Goal: Information Seeking & Learning: Learn about a topic

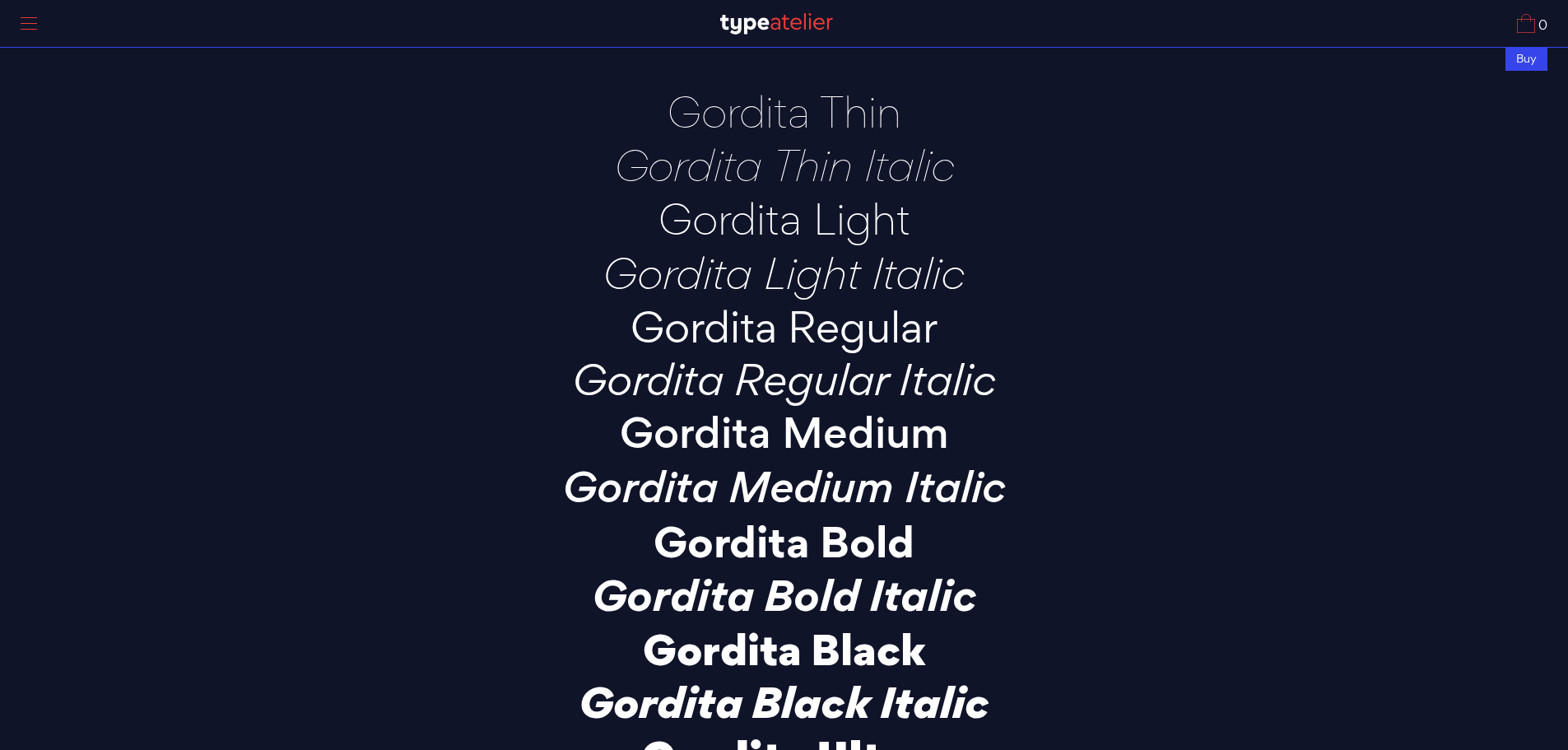
click at [862, 328] on p "Gordita Regular" at bounding box center [784, 326] width 576 height 45
click at [797, 126] on p "Gordita Thin" at bounding box center [784, 111] width 576 height 45
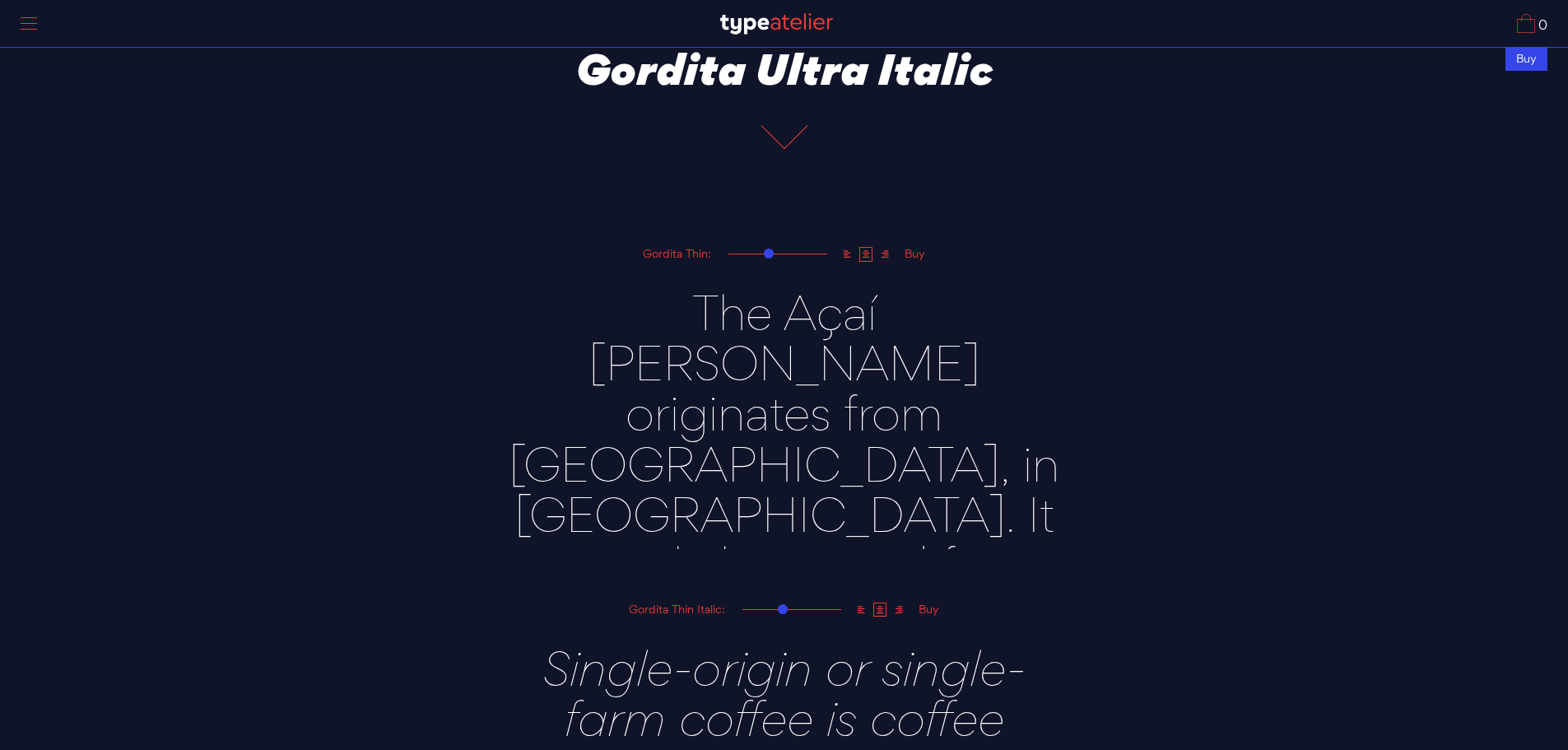
click at [773, 135] on div at bounding box center [785, 138] width 49 height 36
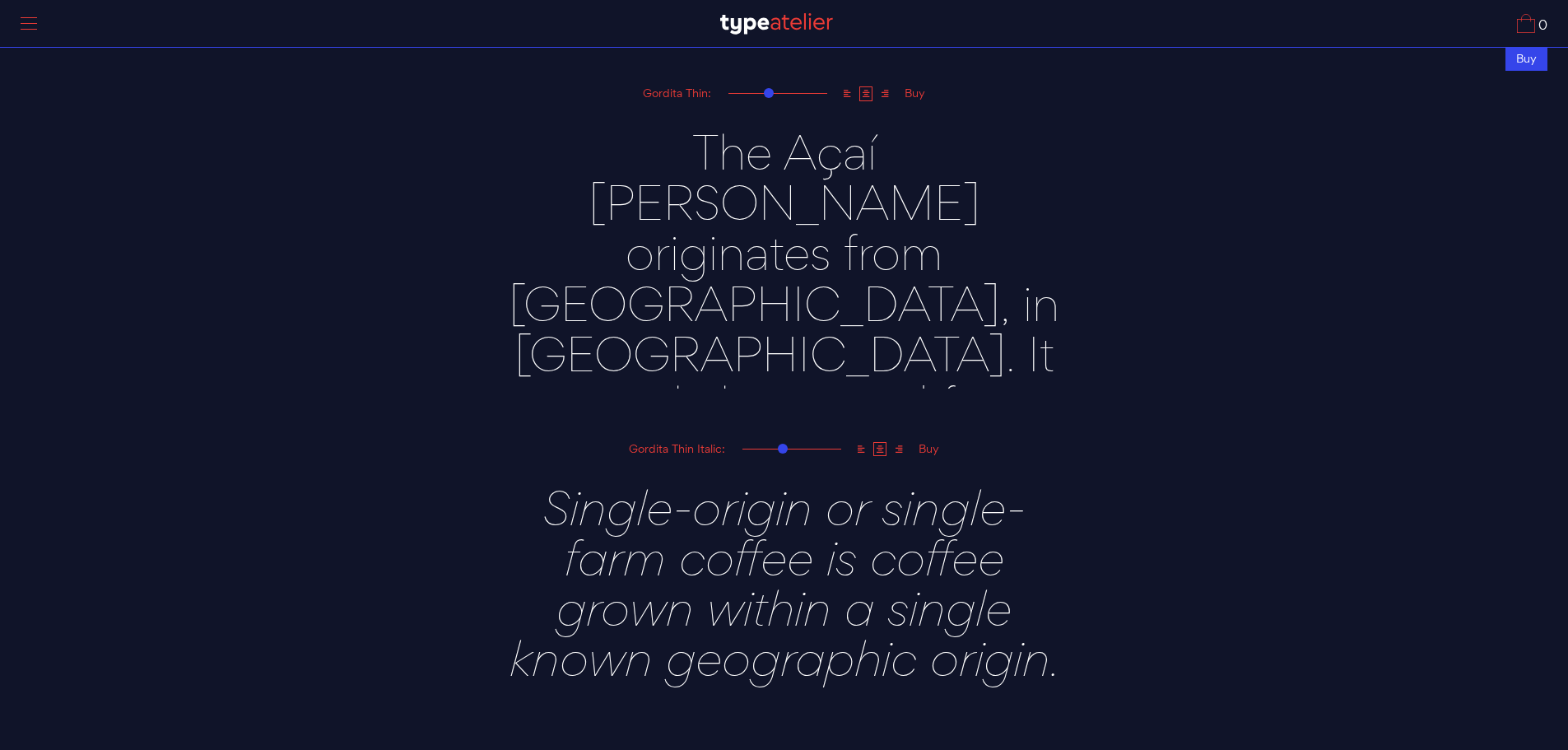
scroll to position [902, 0]
click at [701, 166] on textarea "The Açaí [PERSON_NAME] originates from [GEOGRAPHIC_DATA], in [GEOGRAPHIC_DATA].…" at bounding box center [784, 245] width 576 height 286
click at [694, 161] on textarea "The Açaí [PERSON_NAME] originates from [GEOGRAPHIC_DATA], in [GEOGRAPHIC_DATA].…" at bounding box center [784, 245] width 576 height 286
click at [787, 223] on textarea "The Açaí [PERSON_NAME] originates from [GEOGRAPHIC_DATA], in [GEOGRAPHIC_DATA].…" at bounding box center [784, 245] width 576 height 286
drag, startPoint x: 979, startPoint y: 355, endPoint x: 483, endPoint y: 125, distance: 546.7
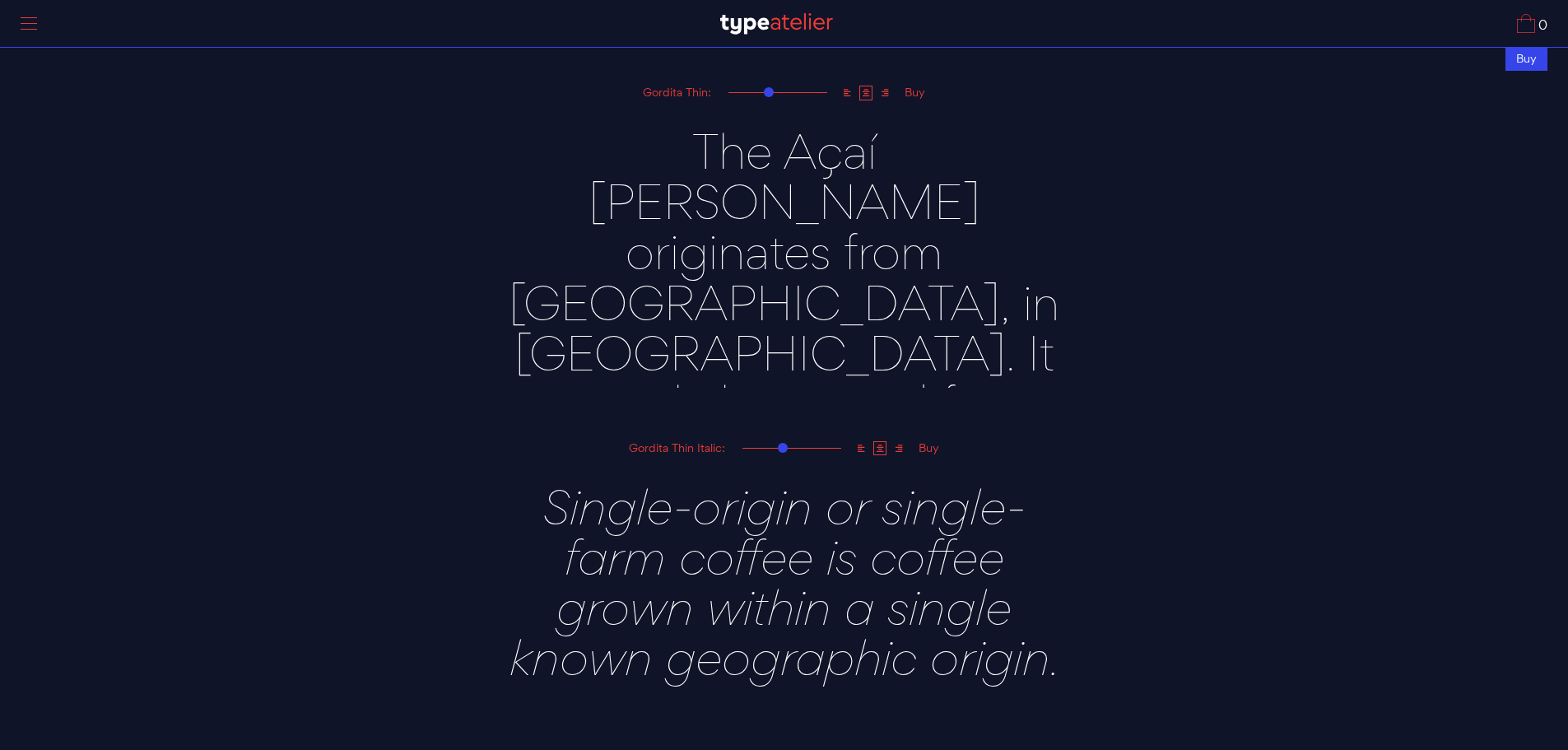
click at [484, 119] on div "The Açaí [PERSON_NAME] originates from [GEOGRAPHIC_DATA], in [GEOGRAPHIC_DATA].…" at bounding box center [785, 246] width 1399 height 288
type textarea "."
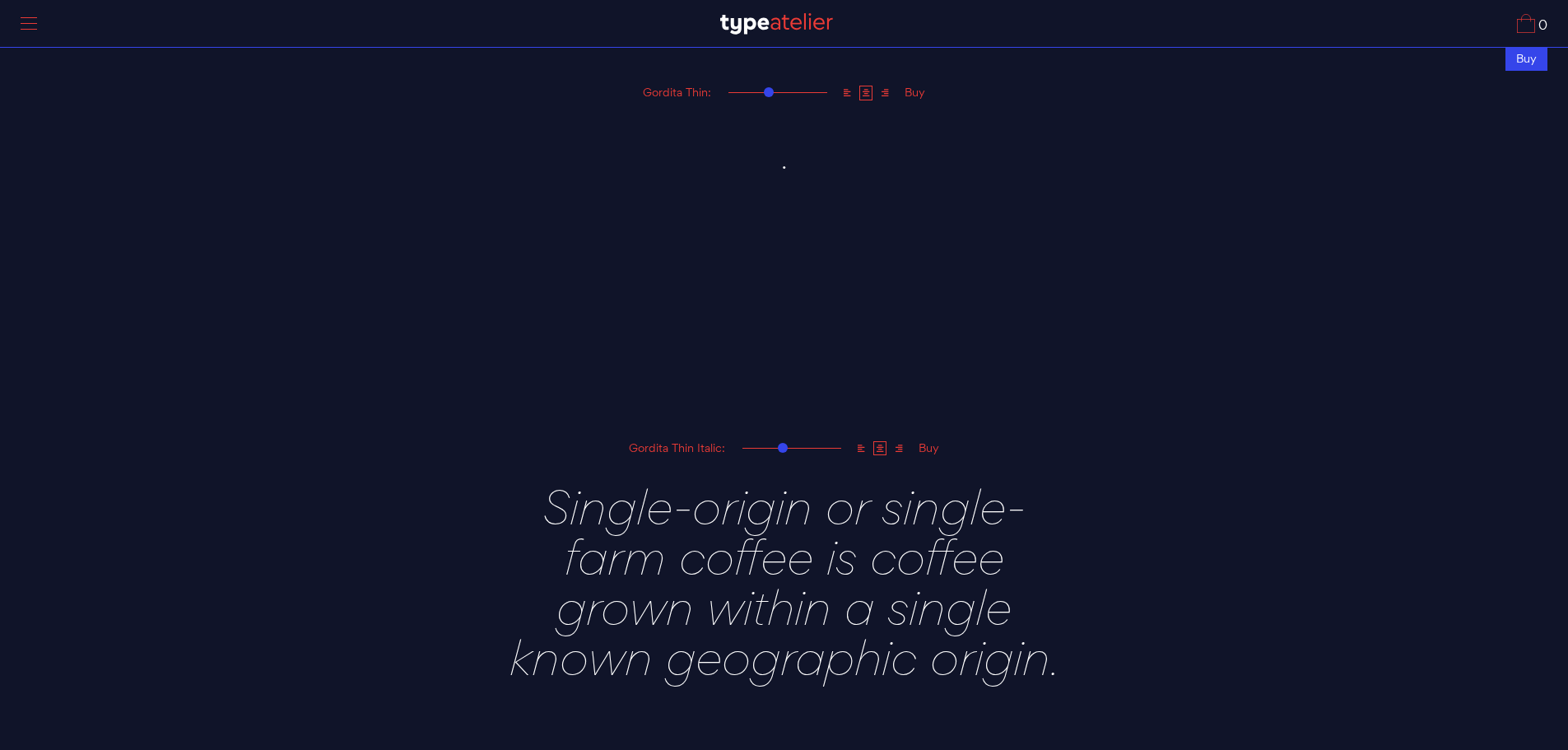
click at [818, 172] on textarea "The Açaí [PERSON_NAME] originates from [GEOGRAPHIC_DATA], in [GEOGRAPHIC_DATA].…" at bounding box center [784, 245] width 576 height 286
type textarea "blush. salon"
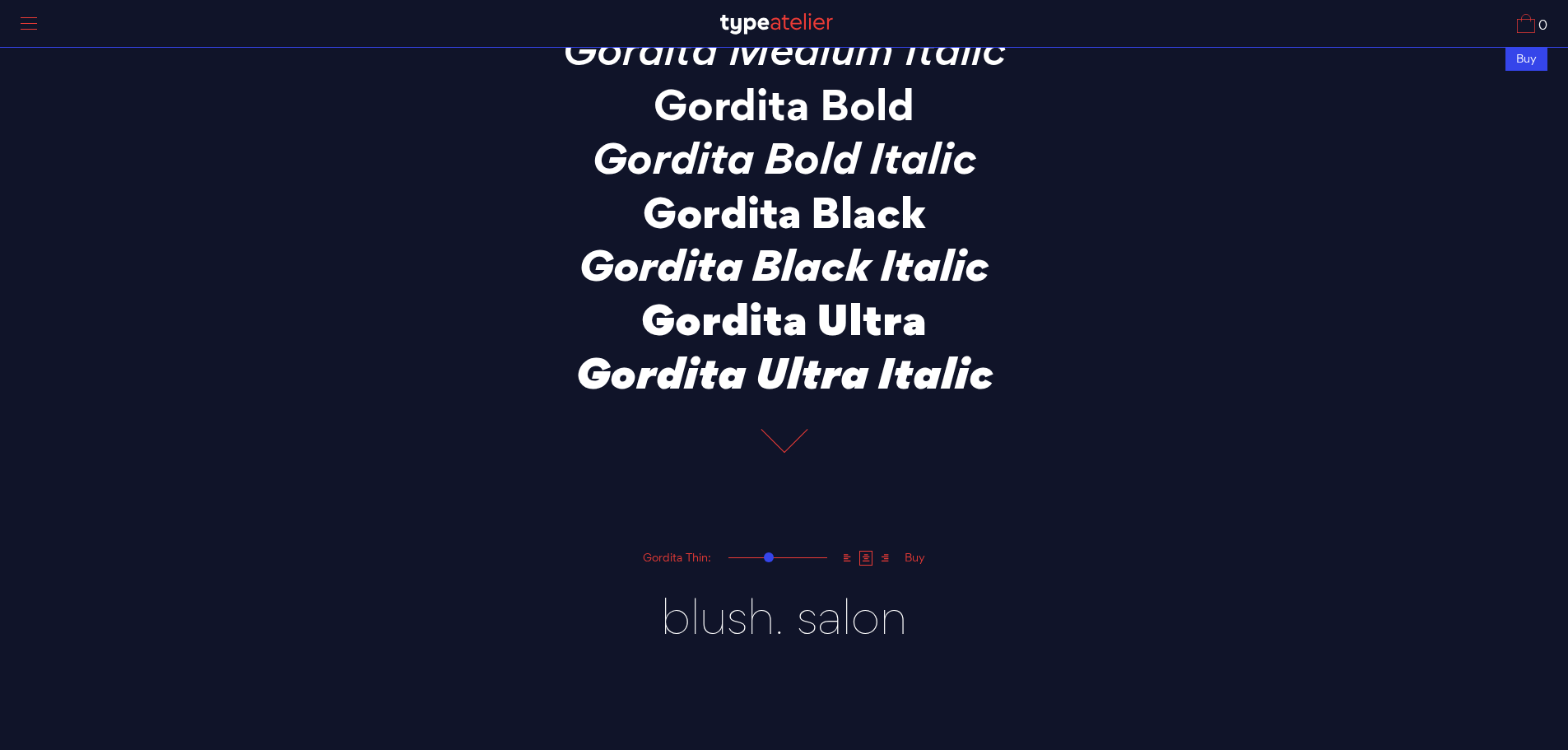
scroll to position [162, 0]
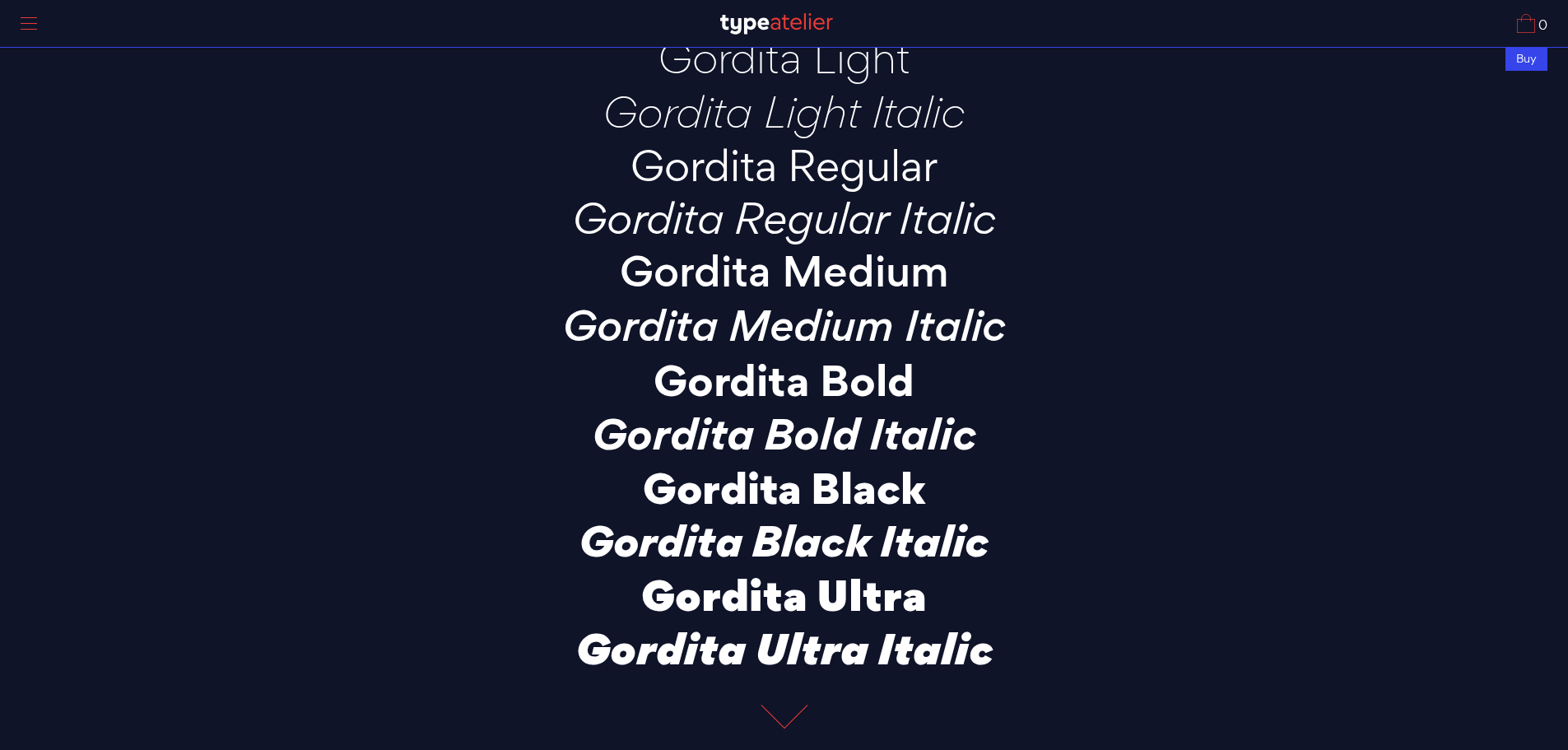
click at [848, 272] on p "Gordita Medium" at bounding box center [784, 272] width 576 height 45
click at [873, 315] on p "Gordita Medium Italic" at bounding box center [784, 325] width 576 height 45
click at [878, 383] on p "Gordita Bold" at bounding box center [784, 380] width 576 height 45
click at [883, 381] on p "Gordita Bold" at bounding box center [784, 380] width 576 height 45
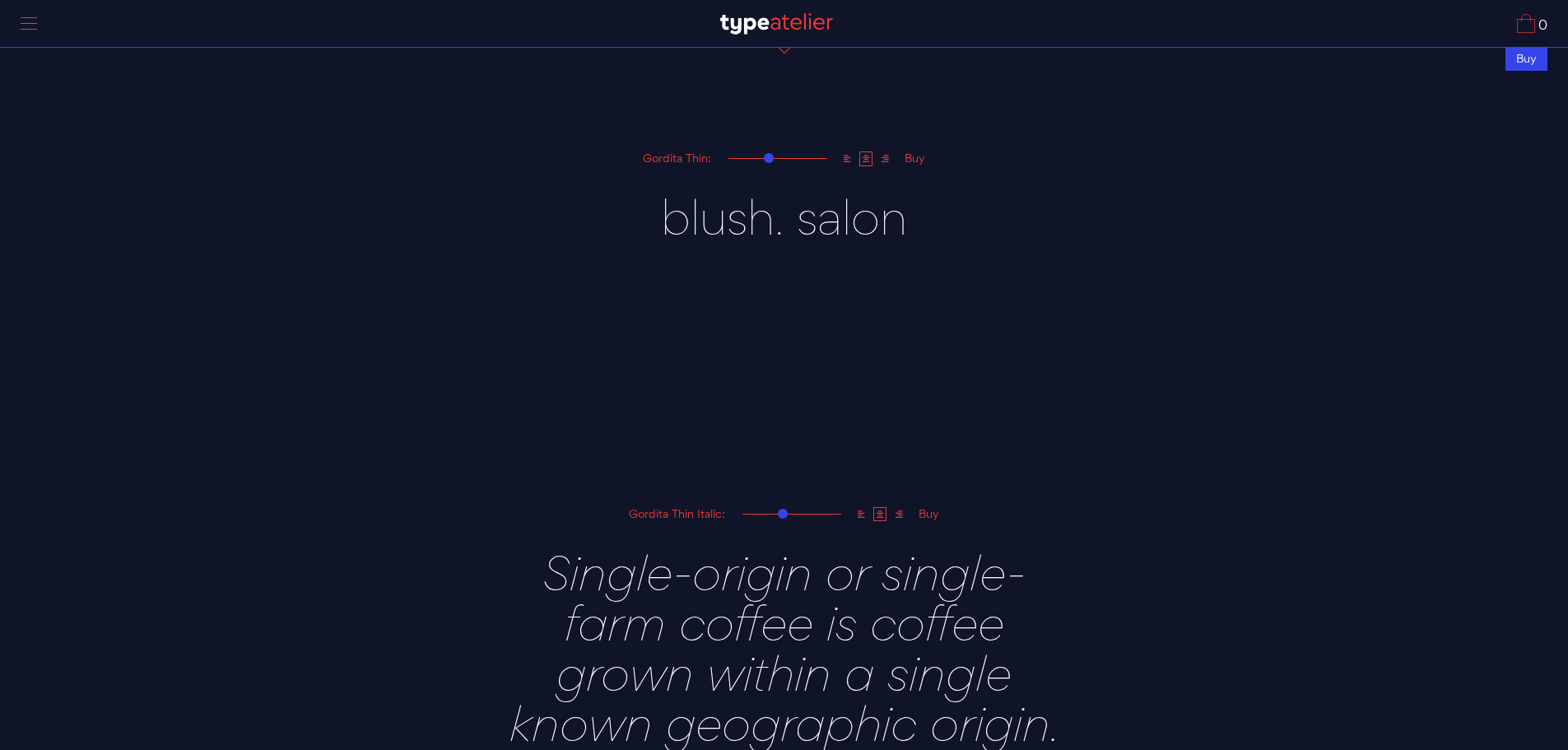
scroll to position [820, 0]
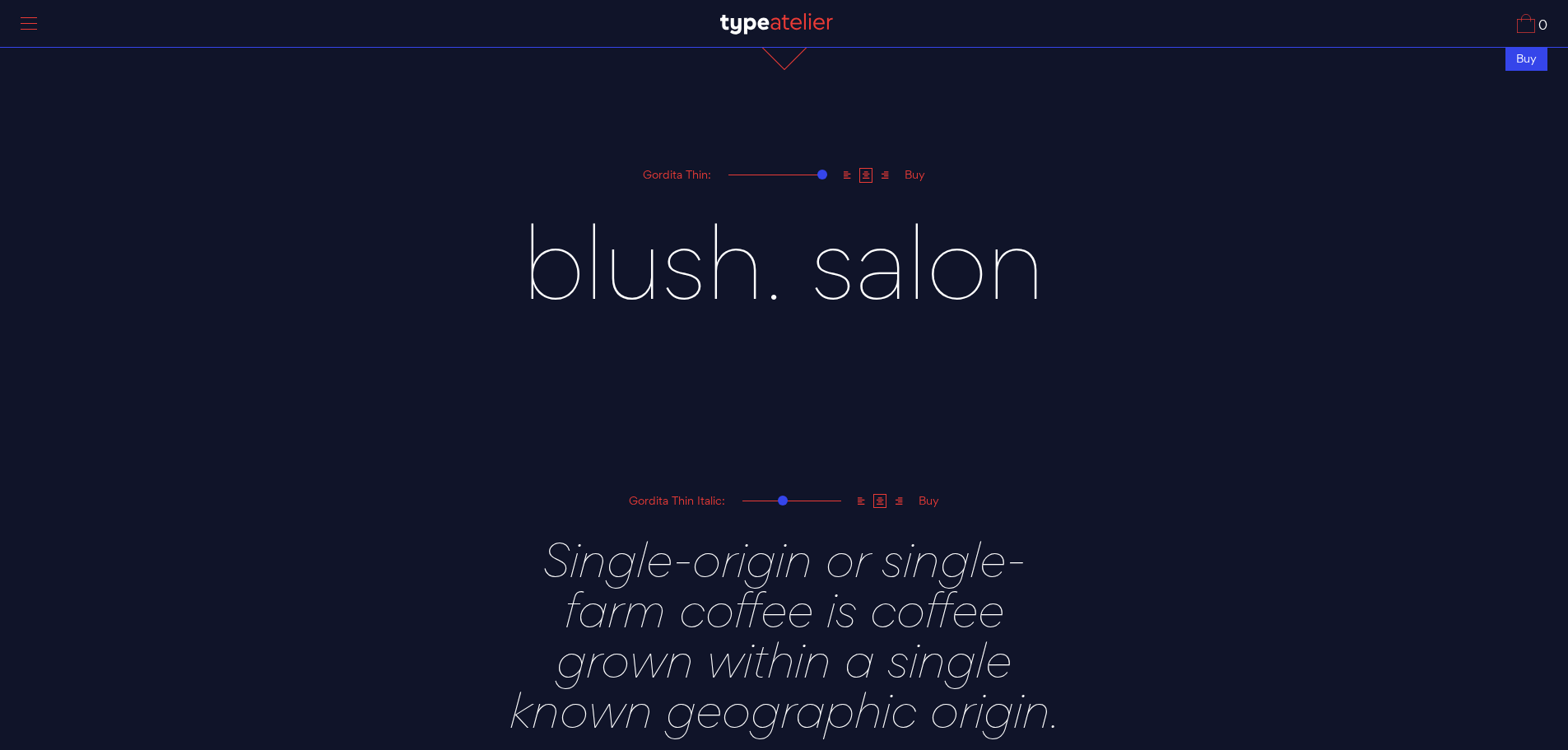
drag, startPoint x: 770, startPoint y: 173, endPoint x: 851, endPoint y: 170, distance: 81.1
click at [851, 170] on div "Gordita Thin: Buy" at bounding box center [784, 175] width 576 height 19
